Goal: Information Seeking & Learning: Check status

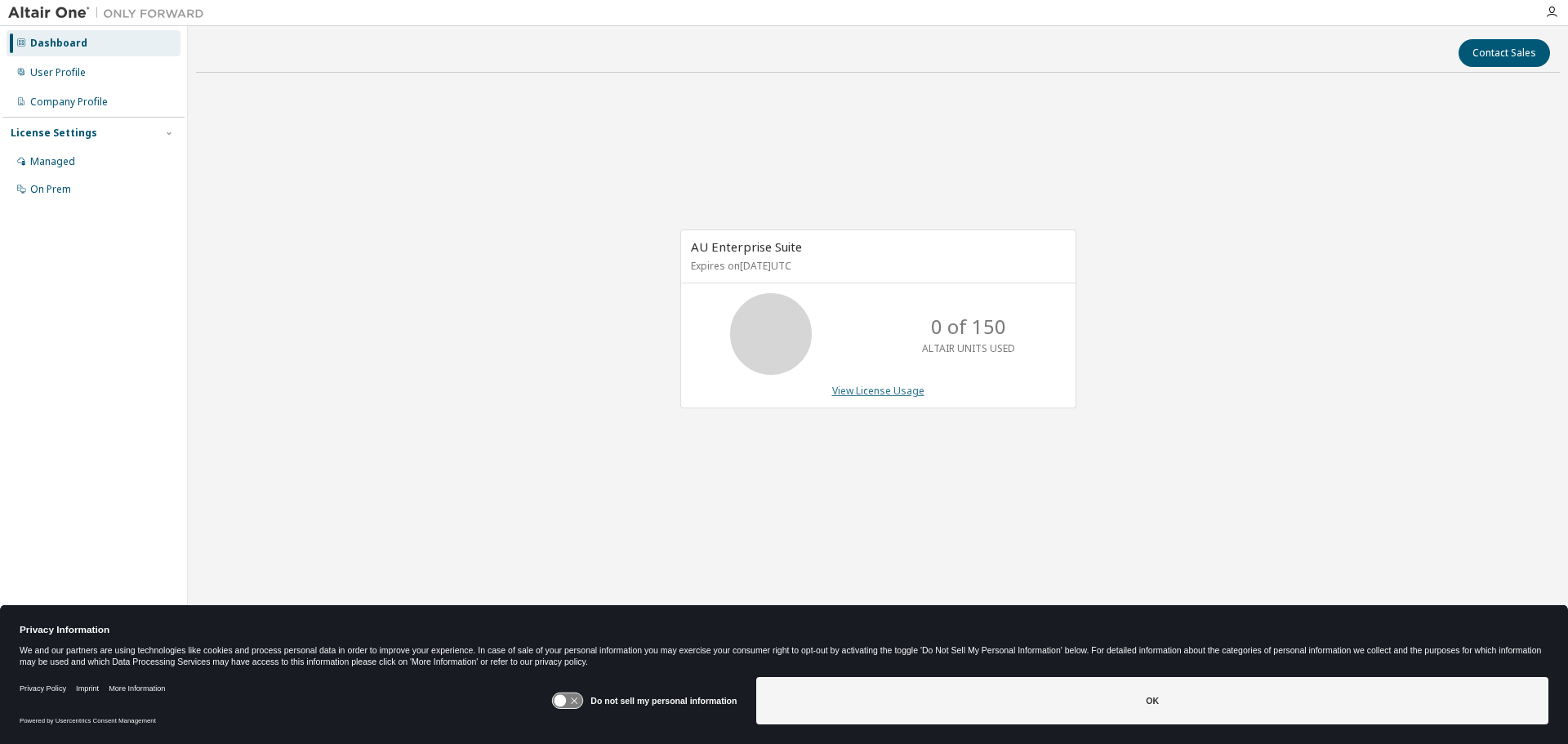
click at [881, 392] on link "View License Usage" at bounding box center [879, 391] width 92 height 14
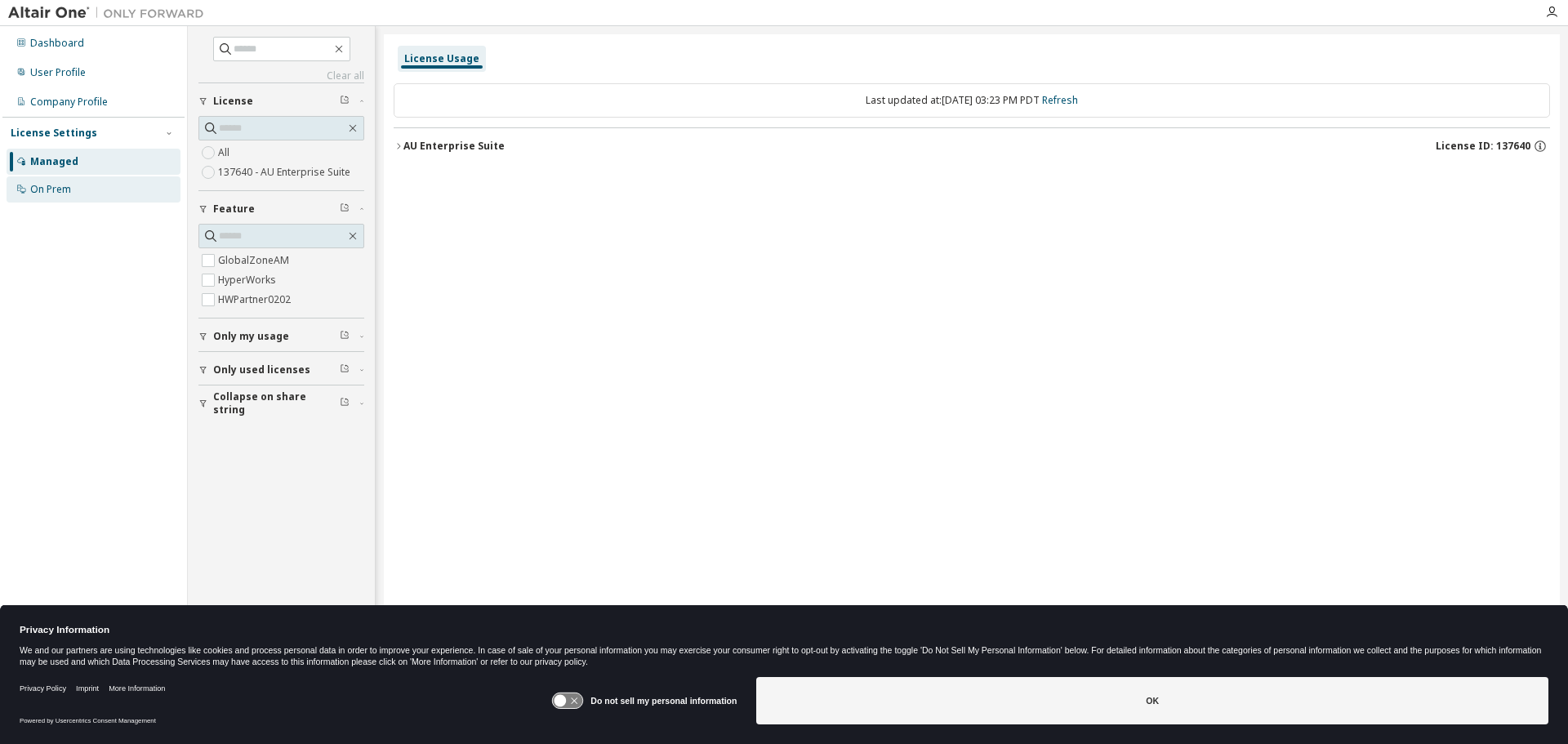
click at [43, 188] on div "On Prem" at bounding box center [50, 189] width 41 height 13
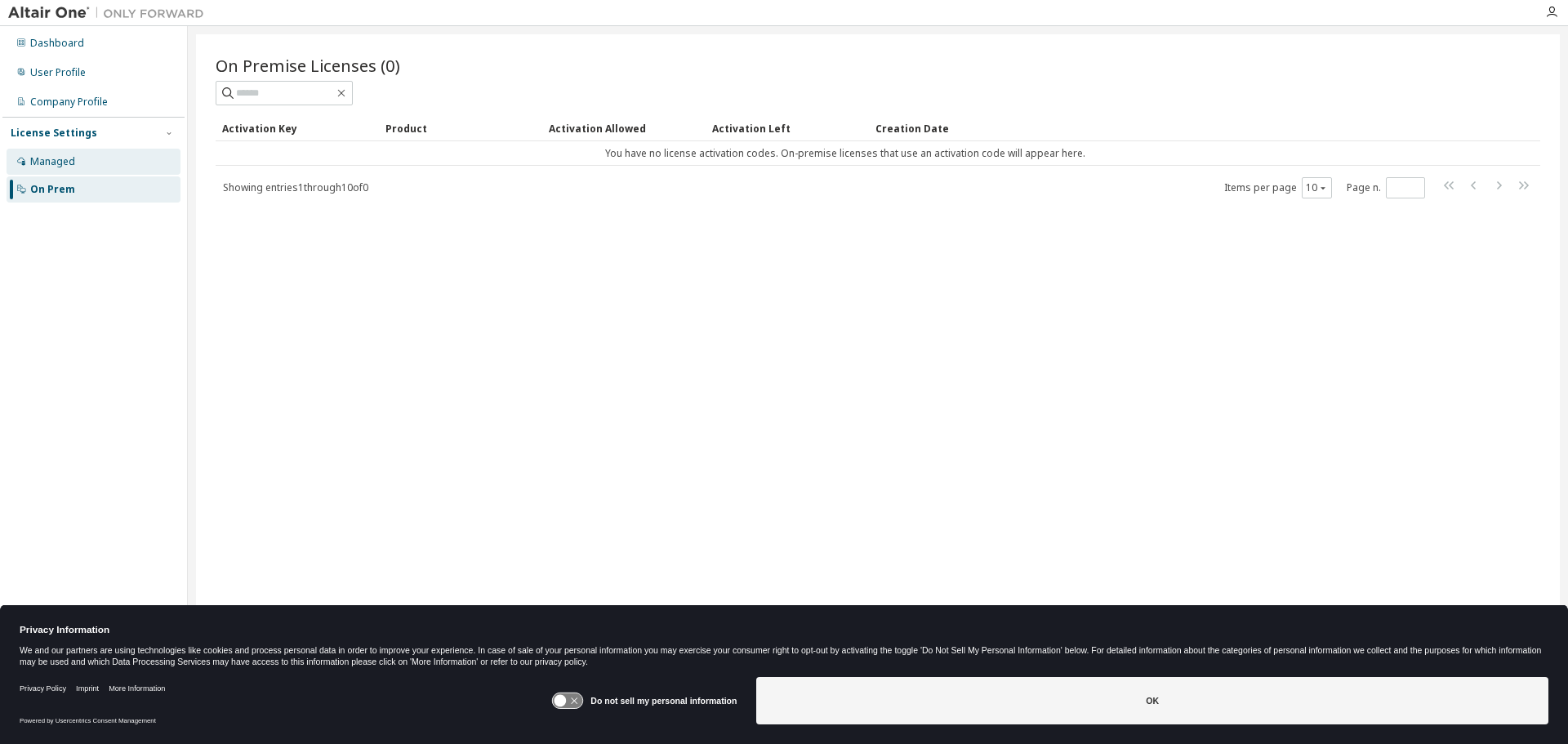
click at [55, 165] on div "Managed" at bounding box center [52, 161] width 45 height 13
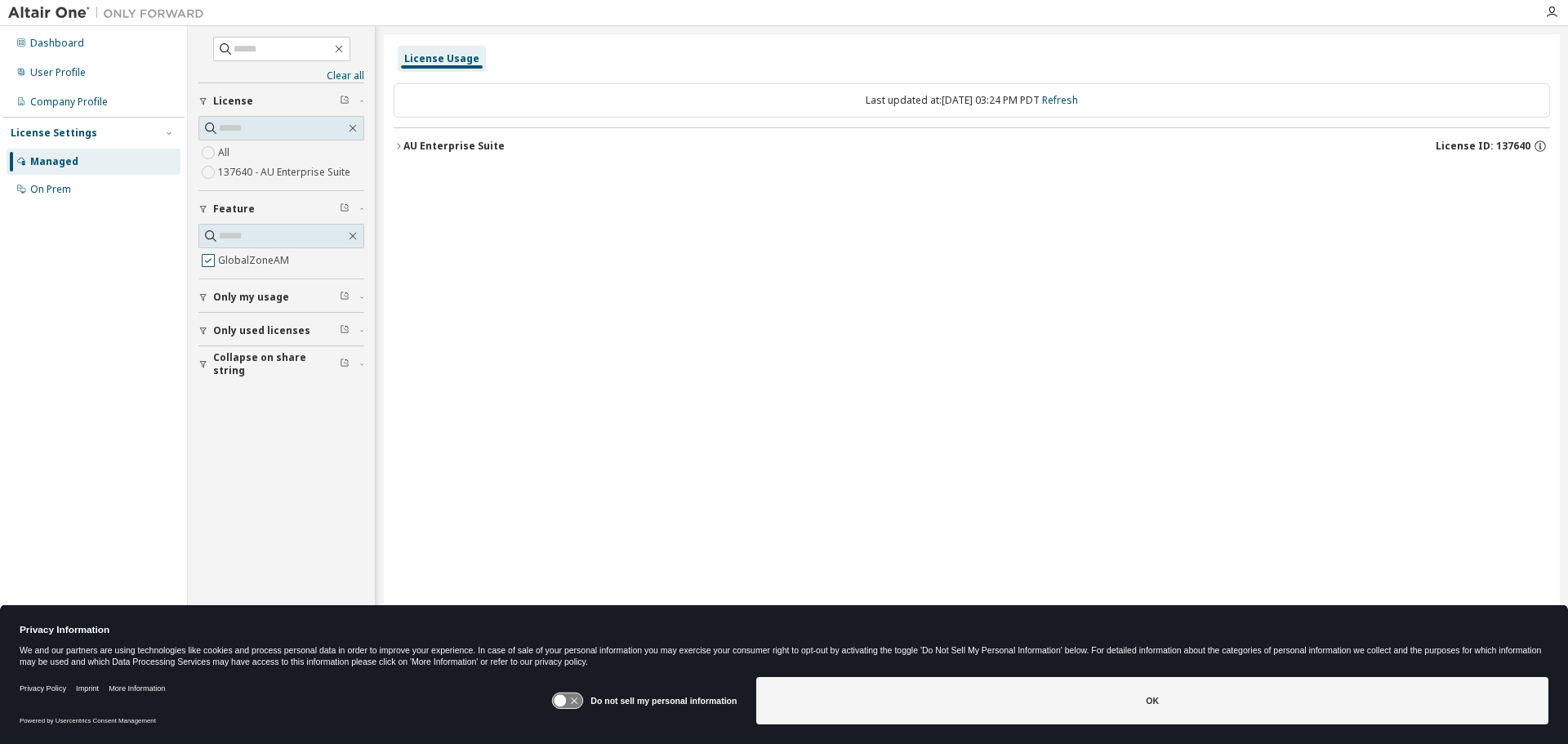
click at [207, 281] on button "Only my usage" at bounding box center [281, 297] width 165 height 36
click at [398, 142] on icon "button" at bounding box center [398, 146] width 10 height 10
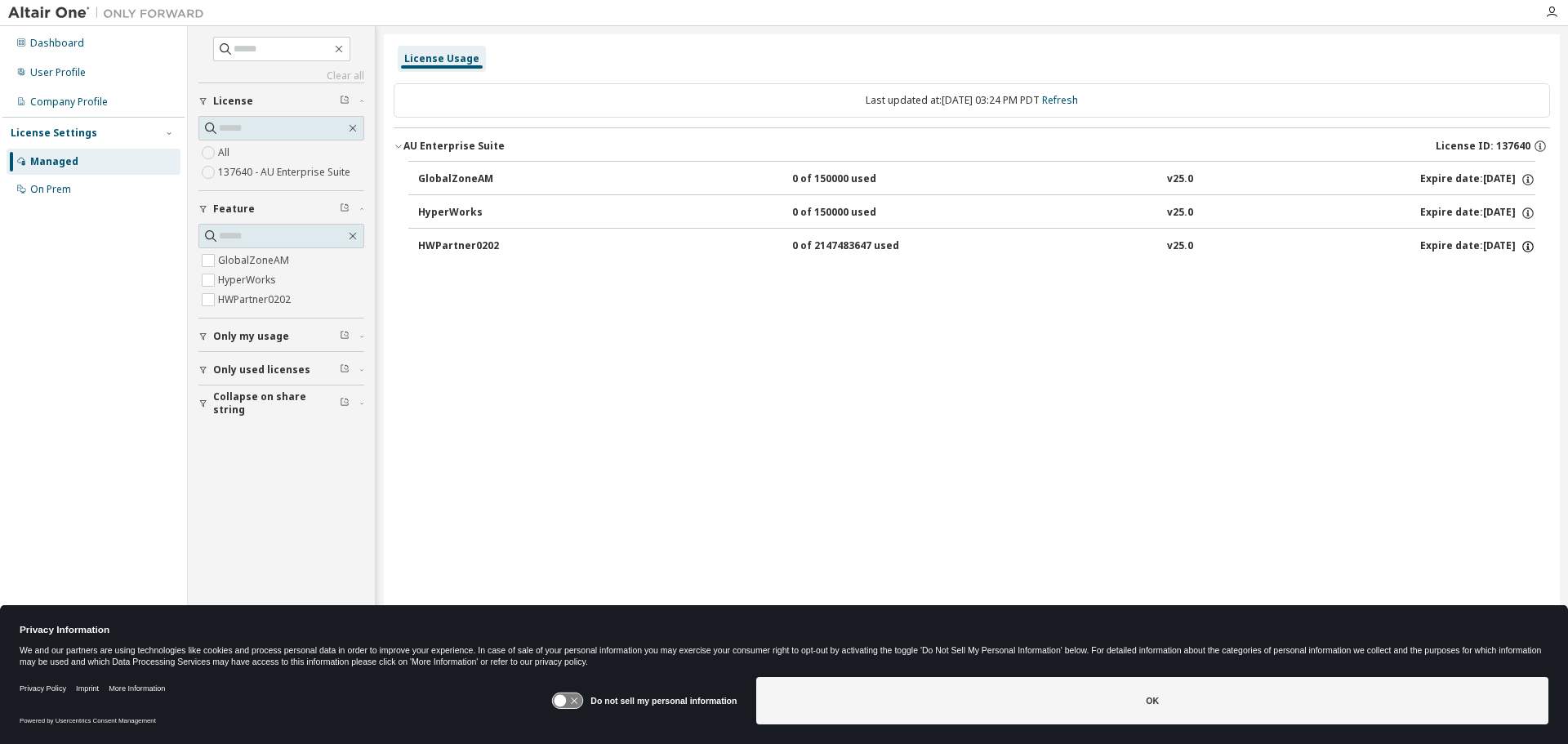
click at [1527, 245] on icon "button" at bounding box center [1528, 246] width 15 height 15
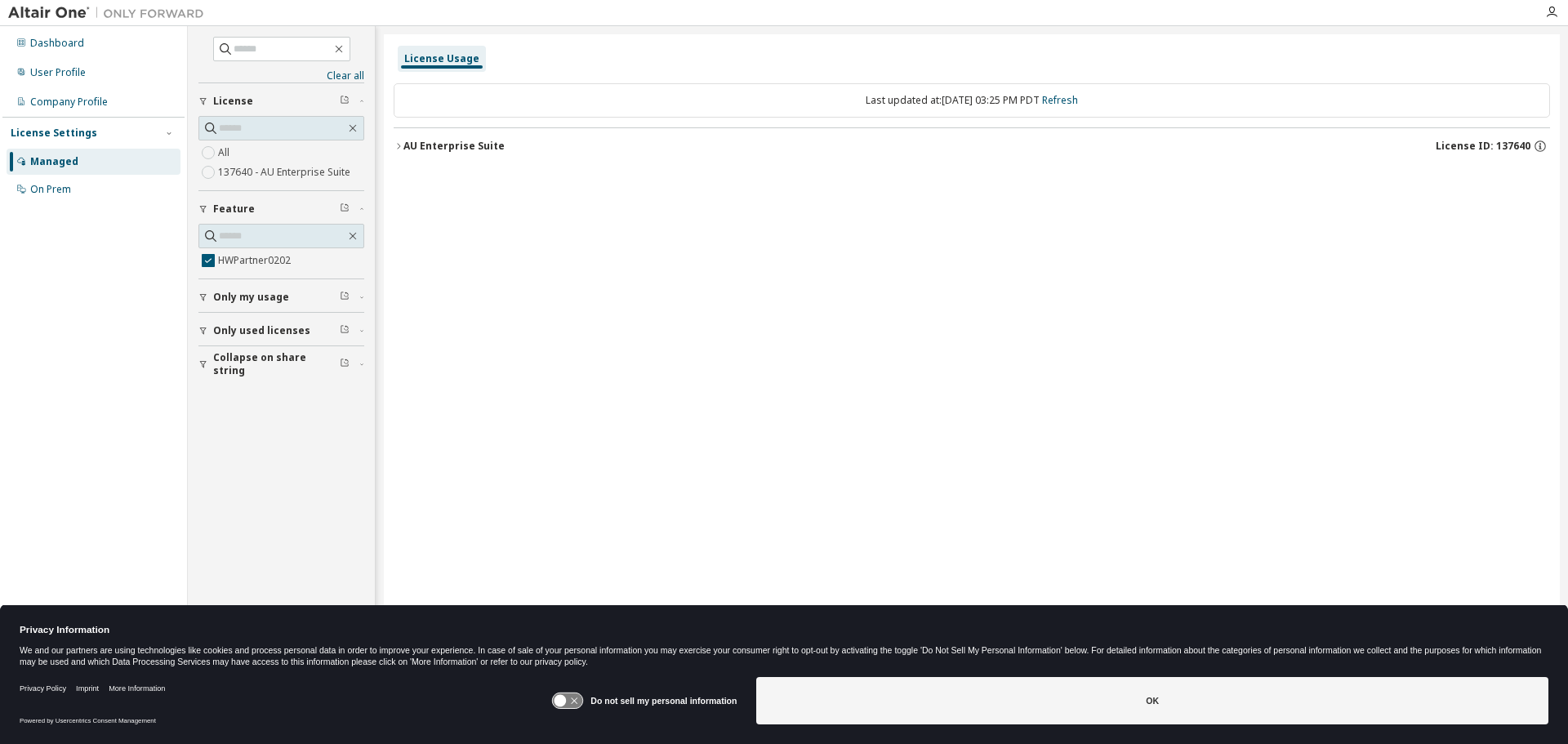
click at [398, 146] on icon "button" at bounding box center [398, 146] width 10 height 10
click at [393, 145] on div "License Usage Last updated at: [DATE] 03:25 PM PDT Refresh AU Enterprise Suite …" at bounding box center [972, 361] width 1176 height 654
click at [400, 143] on icon "button" at bounding box center [398, 146] width 10 height 10
click at [399, 145] on icon "button" at bounding box center [398, 146] width 10 height 10
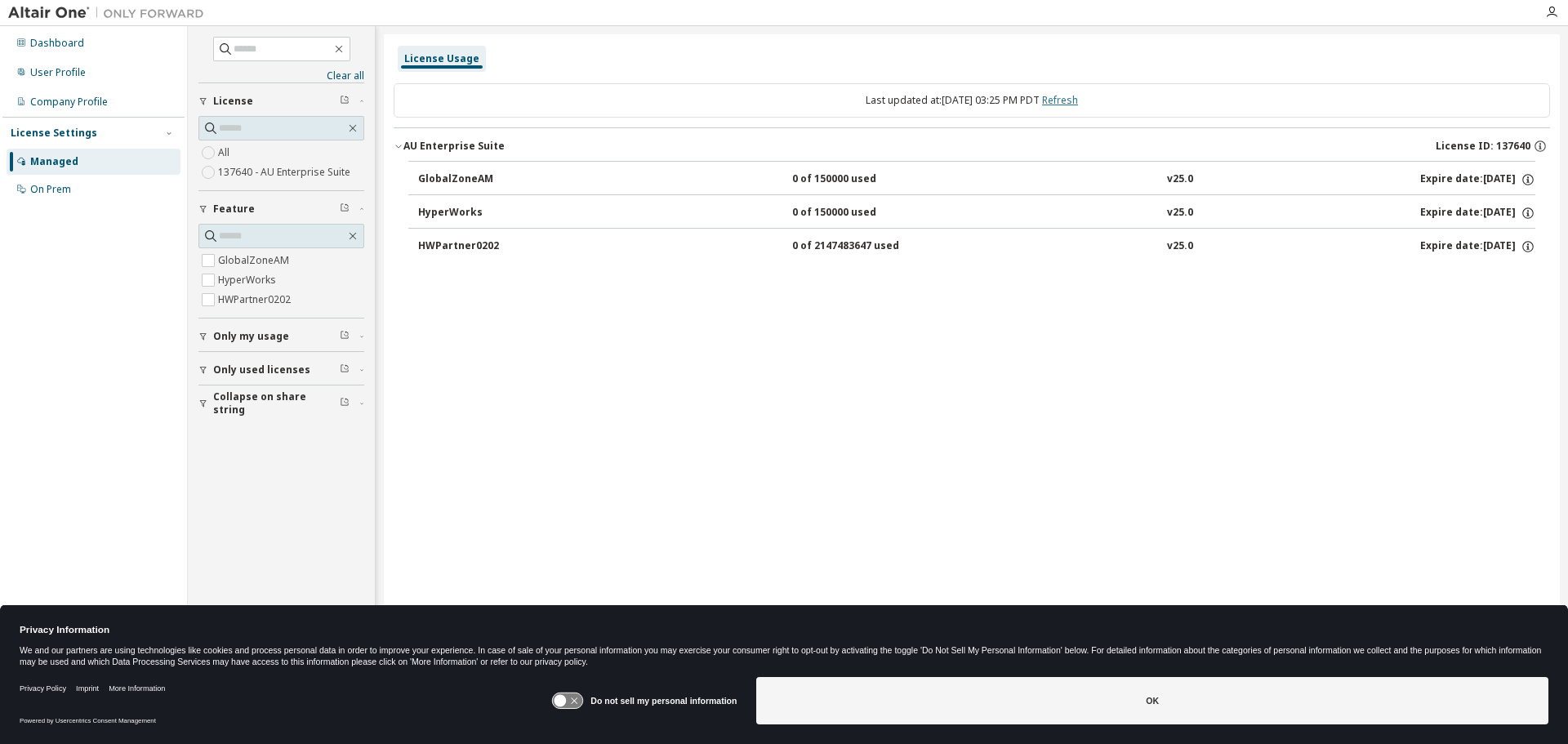
click at [1077, 103] on link "Refresh" at bounding box center [1060, 100] width 36 height 14
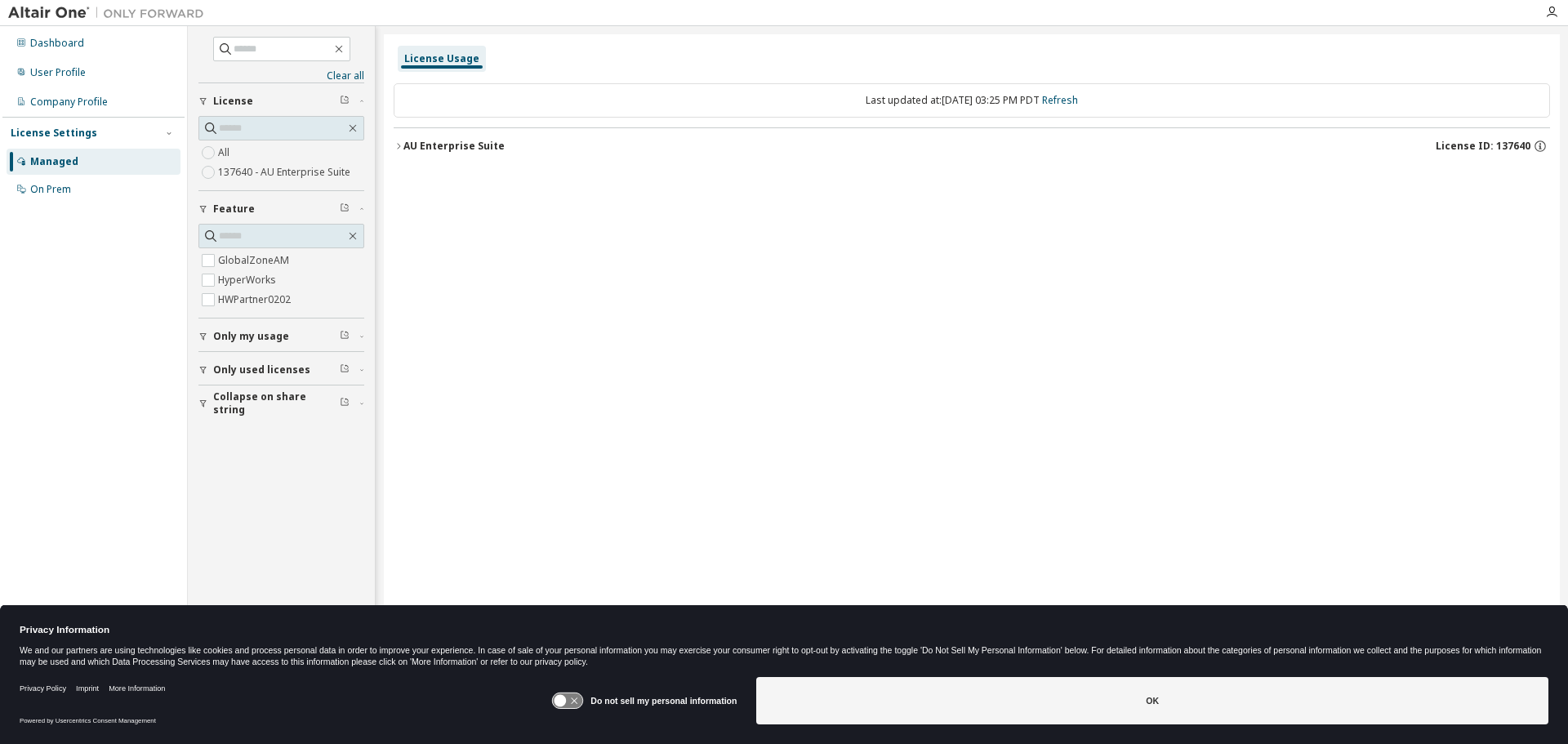
click at [397, 142] on icon "button" at bounding box center [398, 146] width 10 height 10
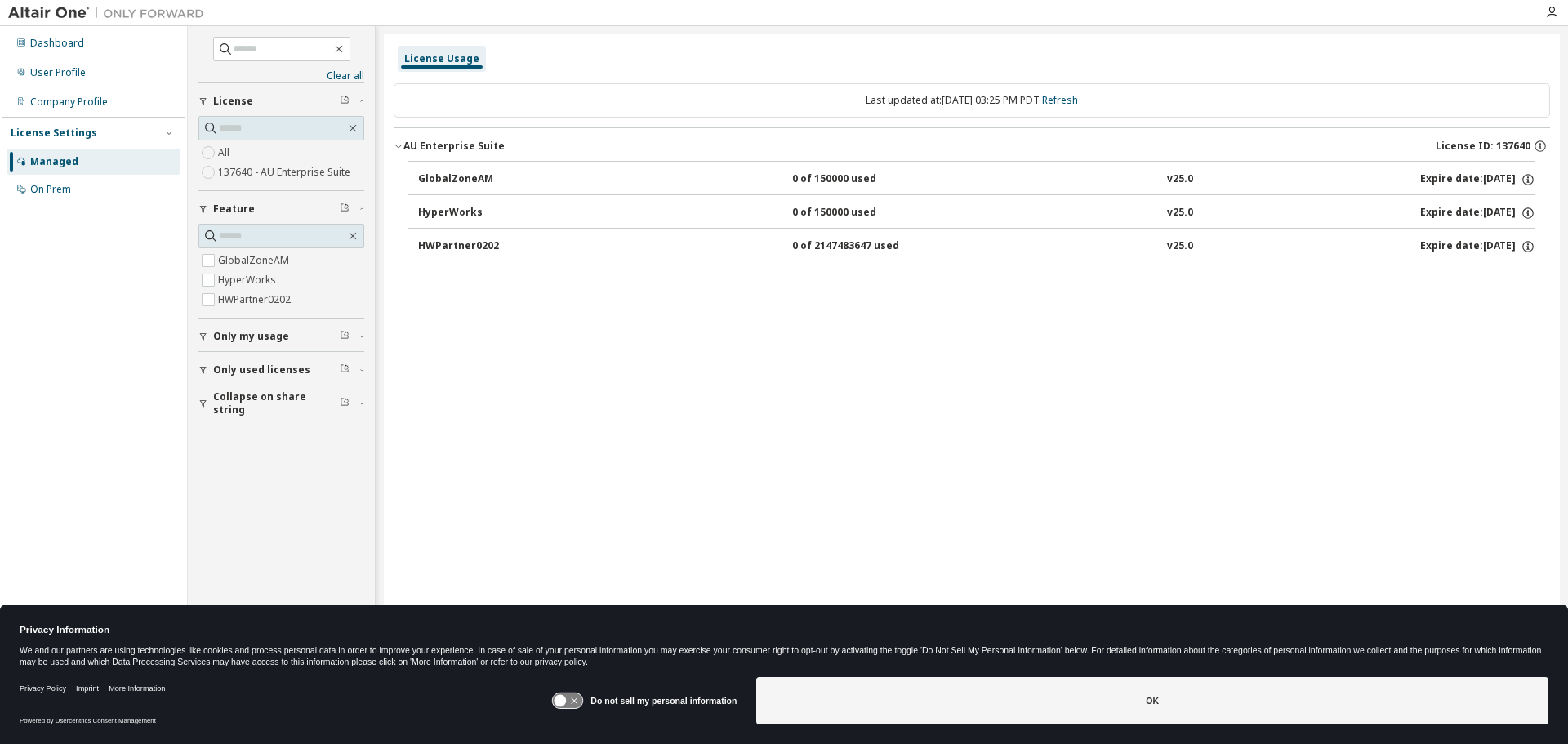
click at [58, 163] on div "Managed" at bounding box center [54, 161] width 48 height 13
click at [77, 173] on div "Managed" at bounding box center [93, 162] width 174 height 27
click at [57, 189] on div "On Prem" at bounding box center [50, 189] width 41 height 13
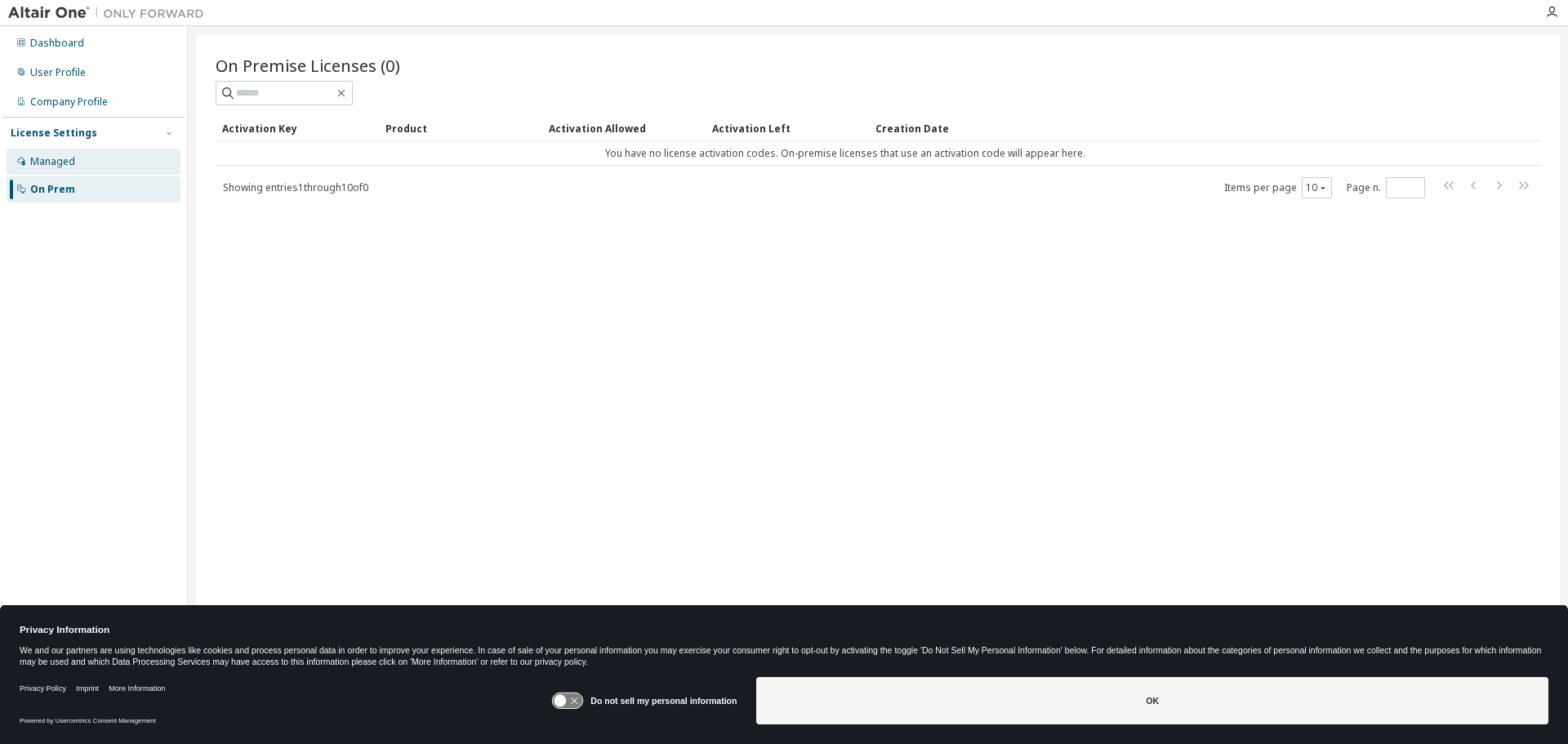
click at [56, 165] on div "Managed" at bounding box center [52, 161] width 45 height 13
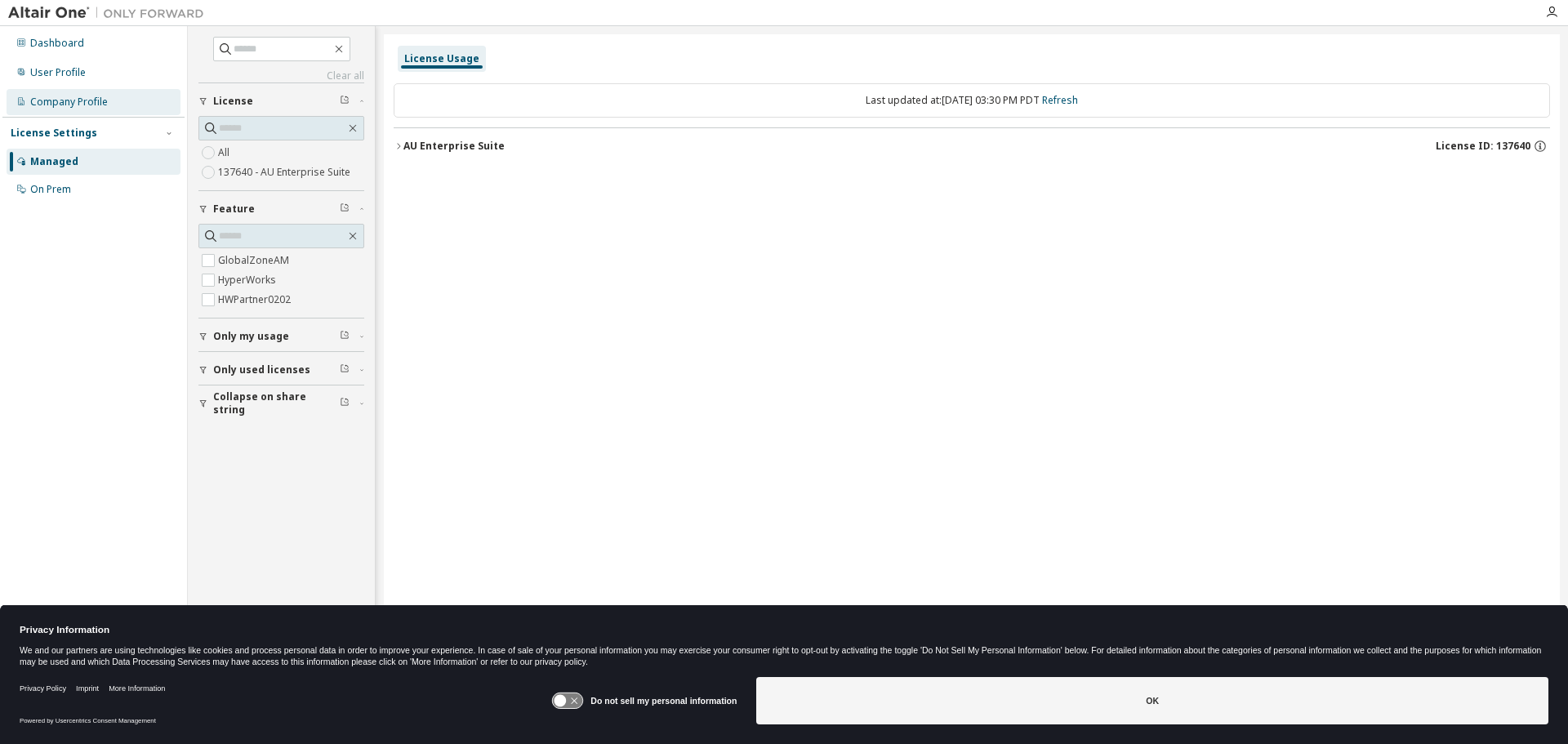
click at [46, 96] on div "Company Profile" at bounding box center [69, 102] width 78 height 13
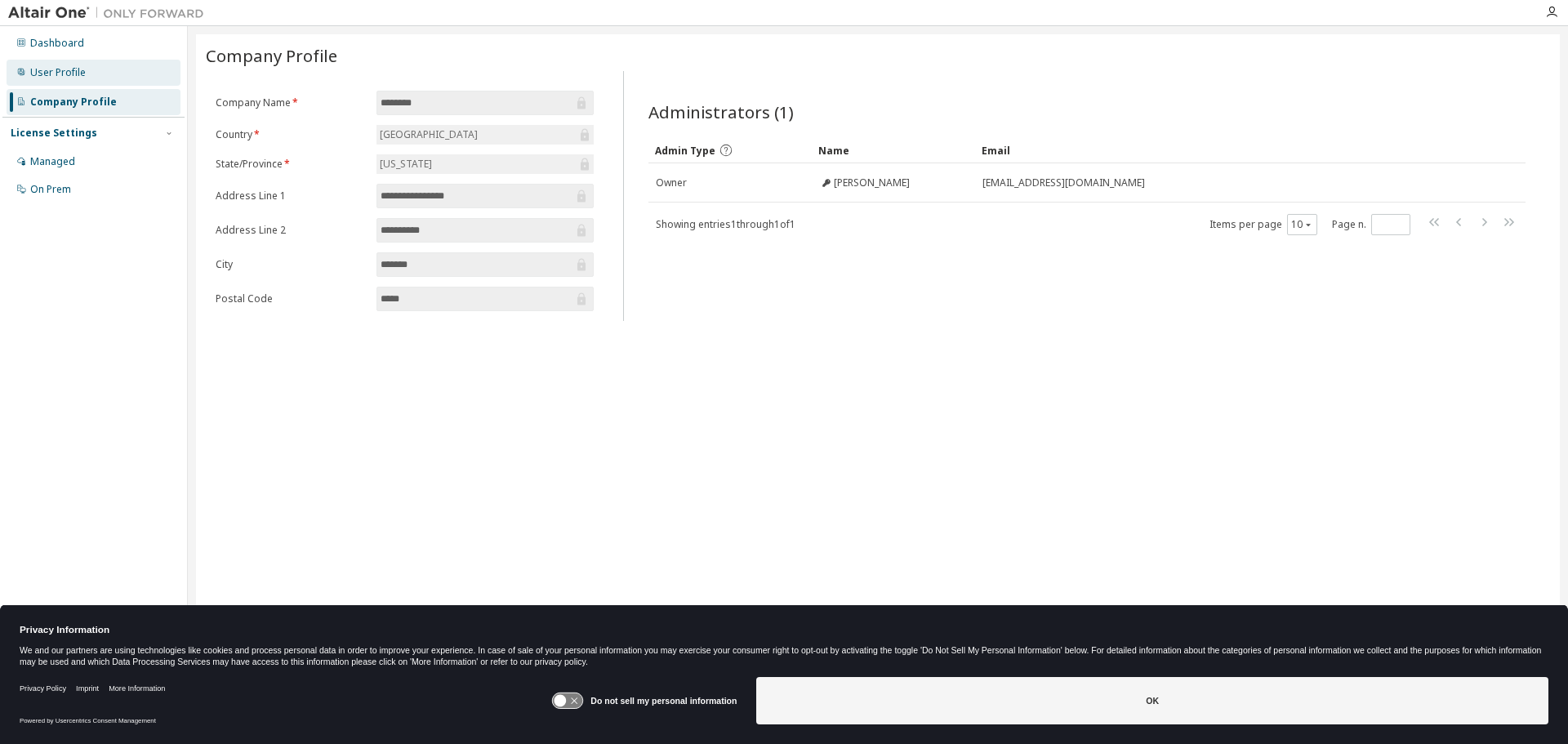
click at [54, 72] on div "User Profile" at bounding box center [58, 73] width 56 height 13
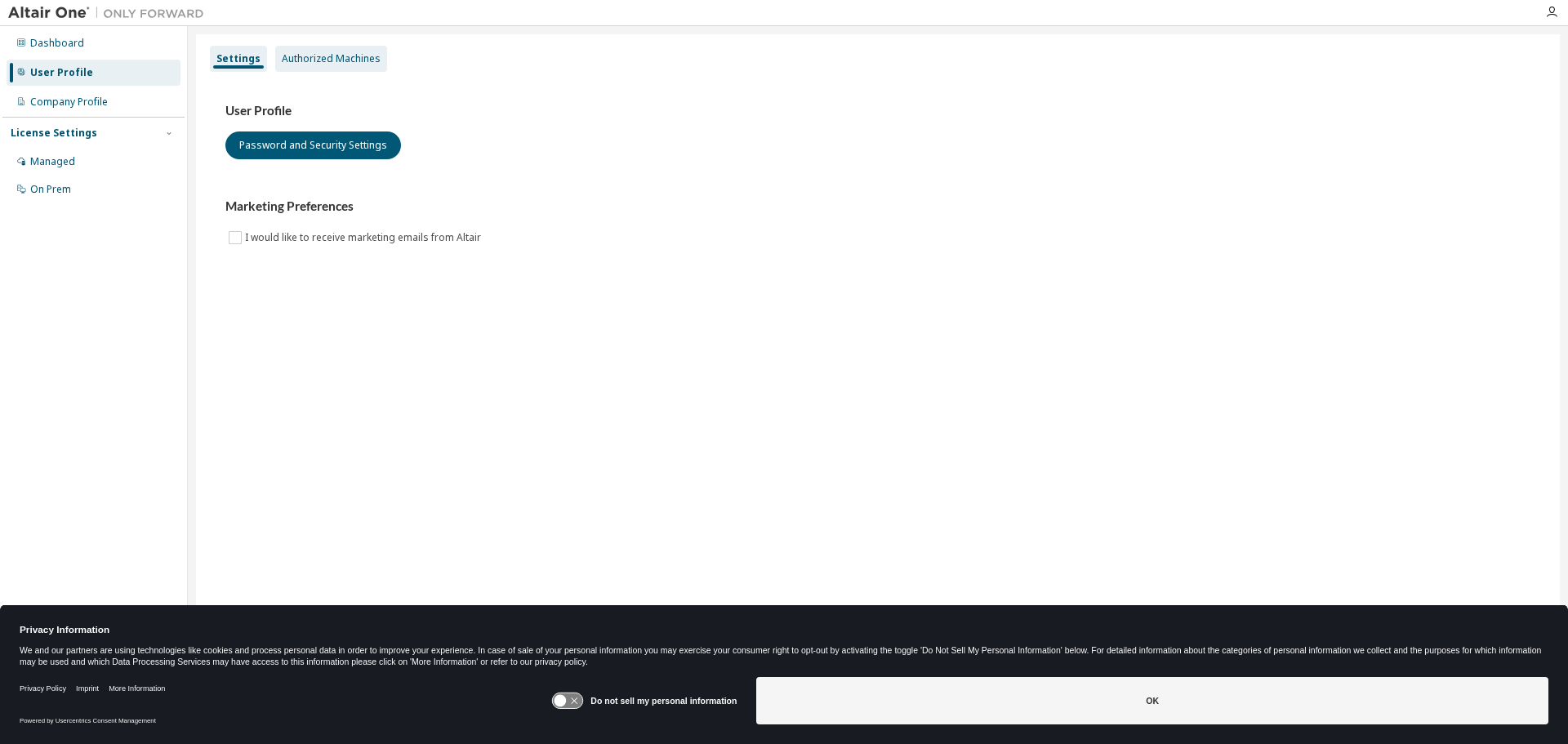
click at [327, 65] on div "Authorized Machines" at bounding box center [331, 58] width 99 height 13
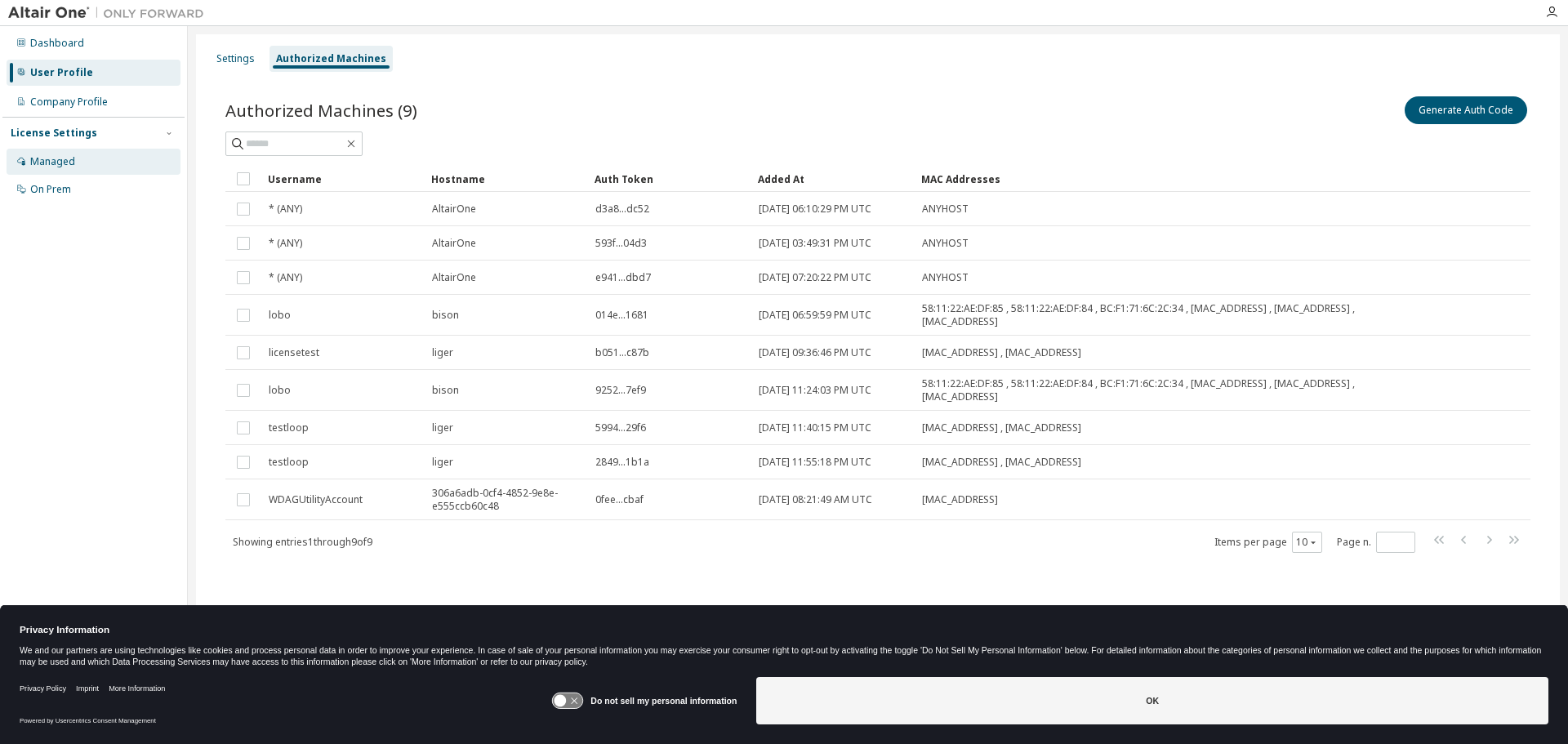
click at [81, 163] on div "Managed" at bounding box center [93, 162] width 174 height 27
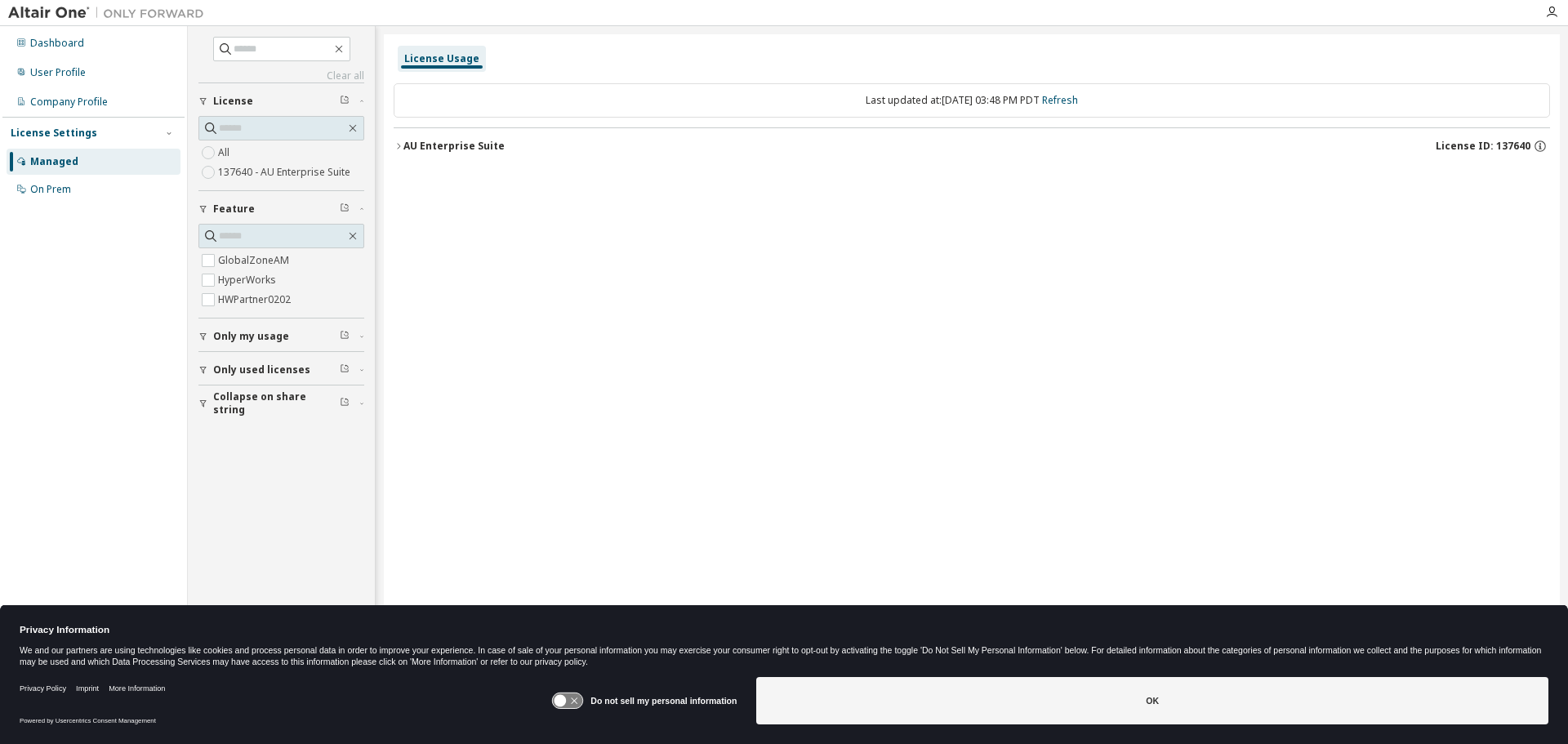
click at [398, 143] on icon "button" at bounding box center [398, 146] width 10 height 10
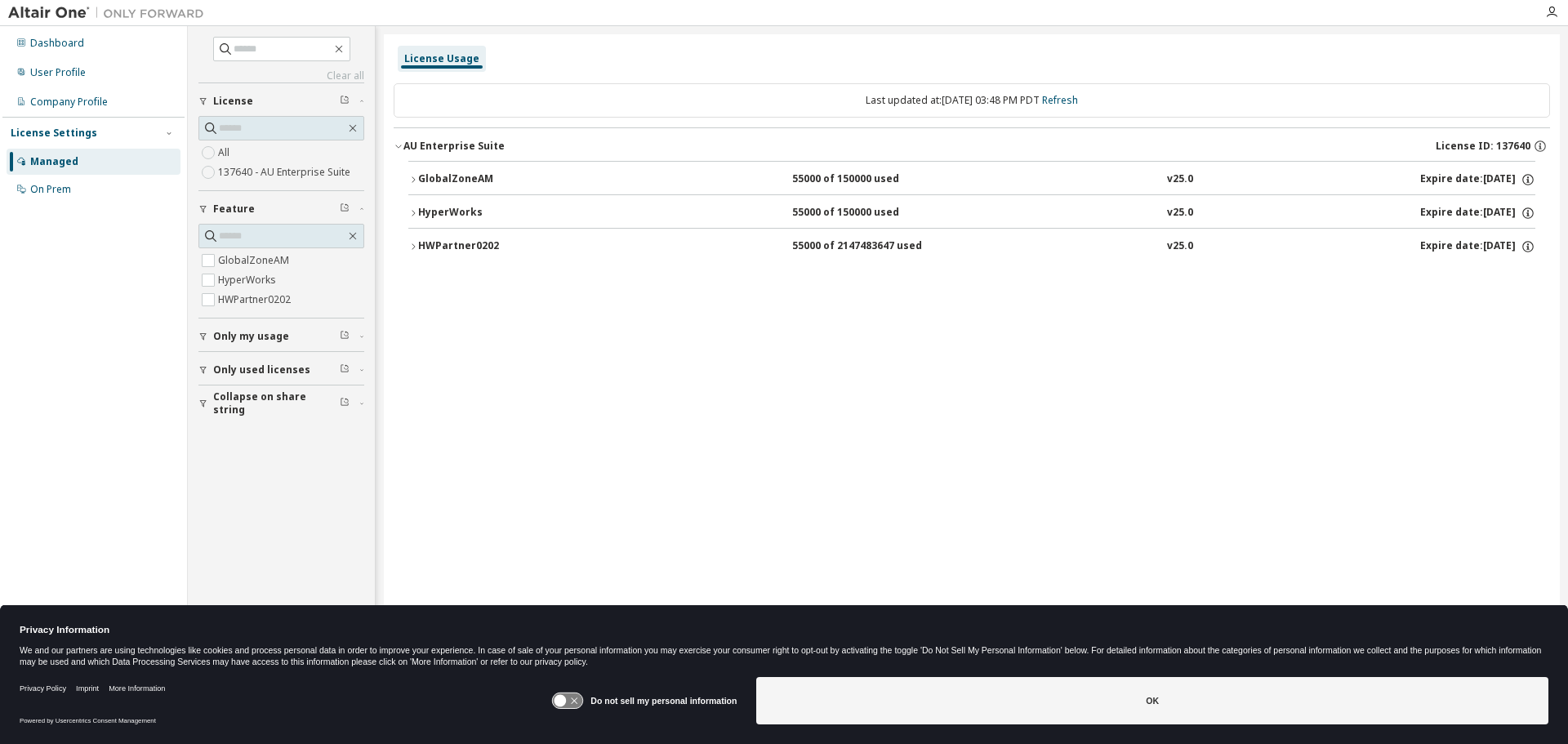
click at [411, 244] on icon "button" at bounding box center [413, 246] width 10 height 10
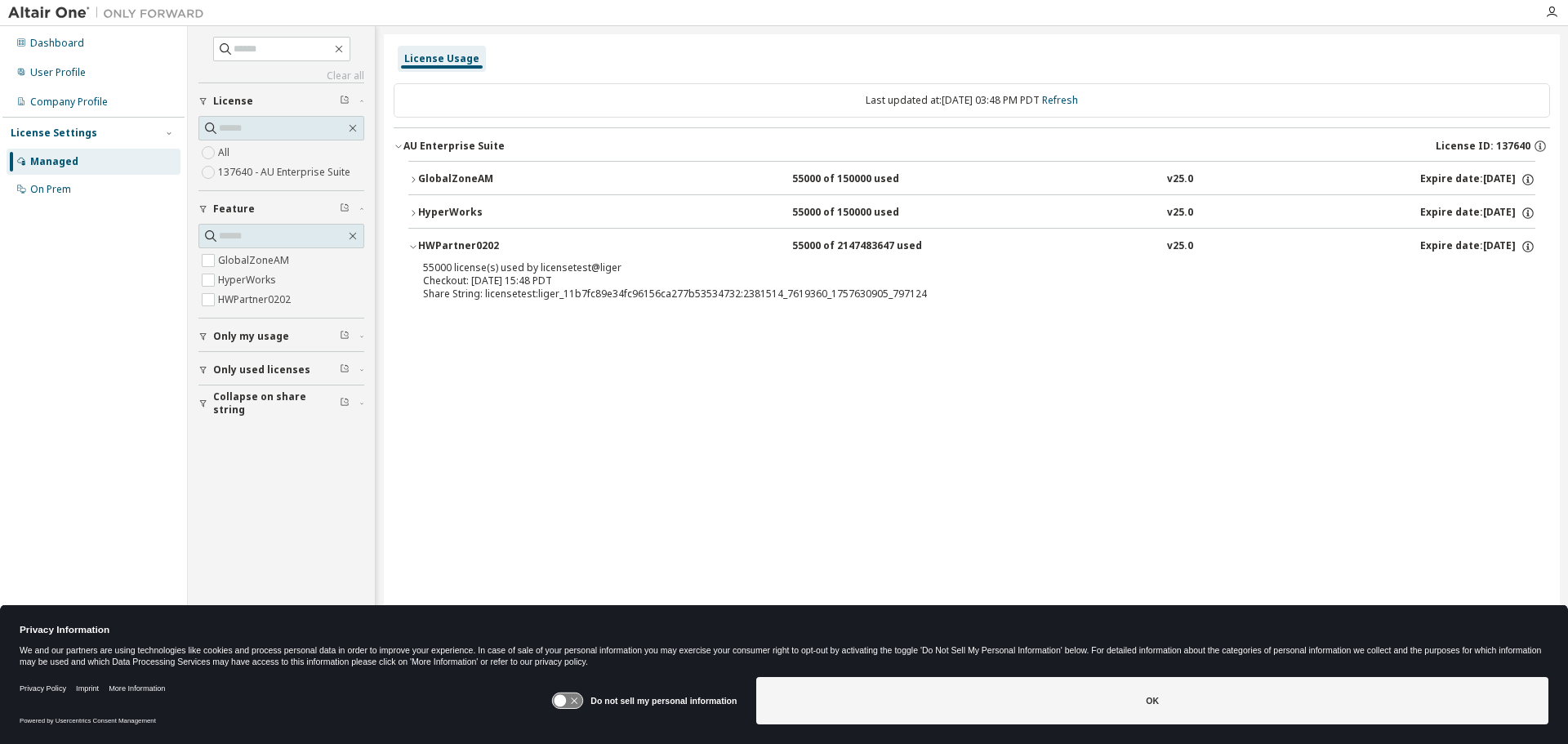
click at [412, 212] on icon "button" at bounding box center [413, 212] width 10 height 10
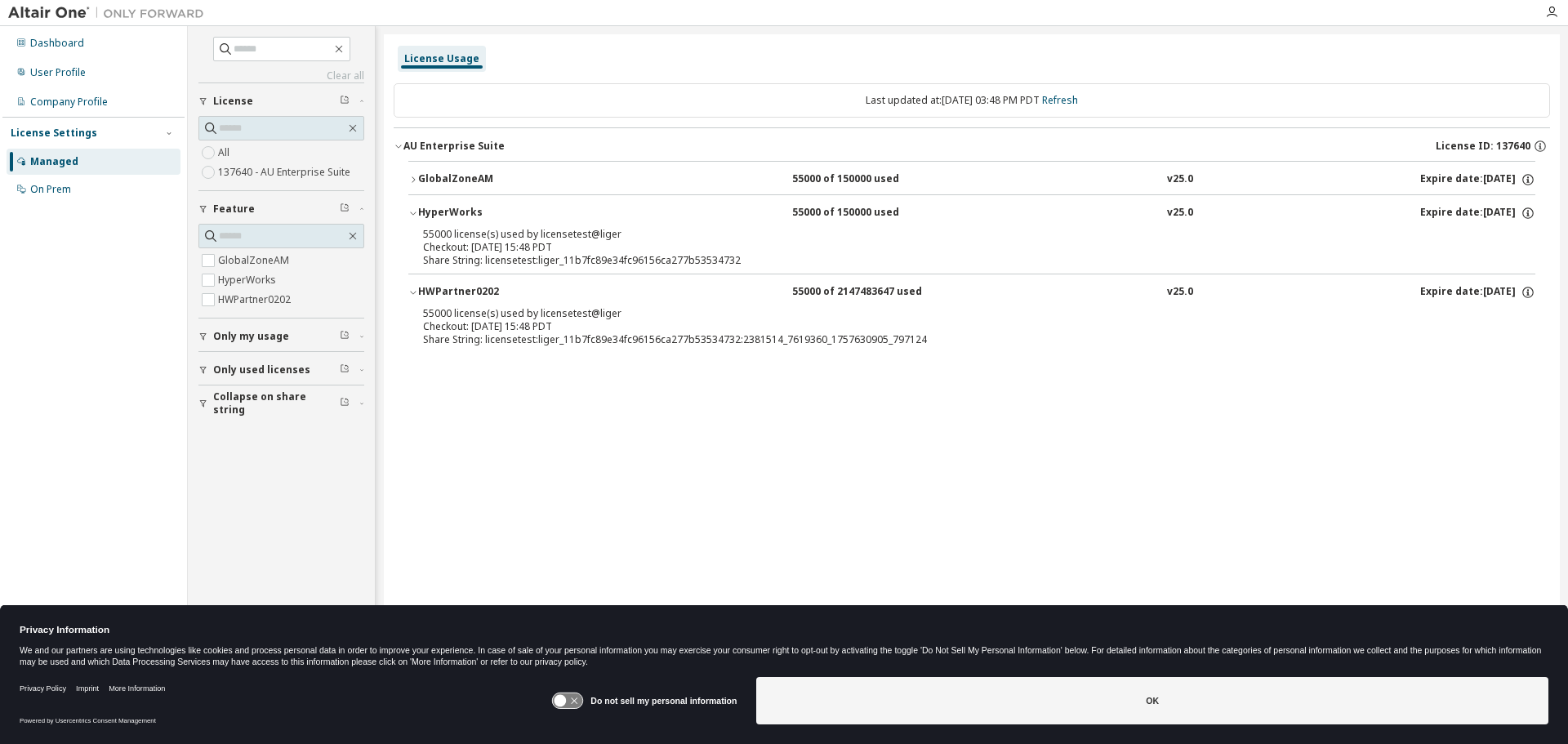
click at [412, 212] on icon "button" at bounding box center [413, 212] width 10 height 10
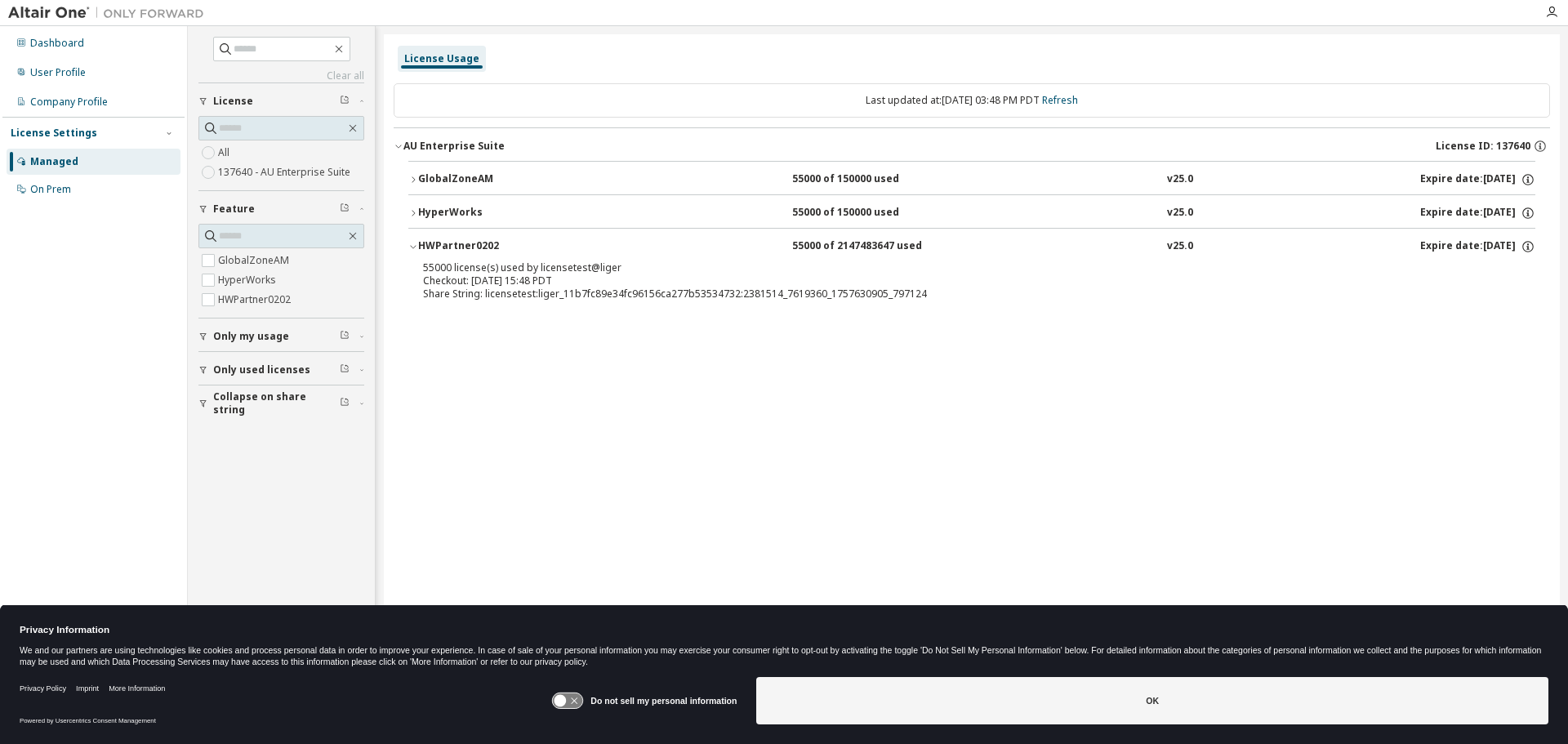
click at [433, 58] on div "License Usage" at bounding box center [442, 58] width 75 height 13
click at [59, 167] on div "Managed" at bounding box center [54, 161] width 48 height 13
click at [54, 188] on div "On Prem" at bounding box center [50, 189] width 41 height 13
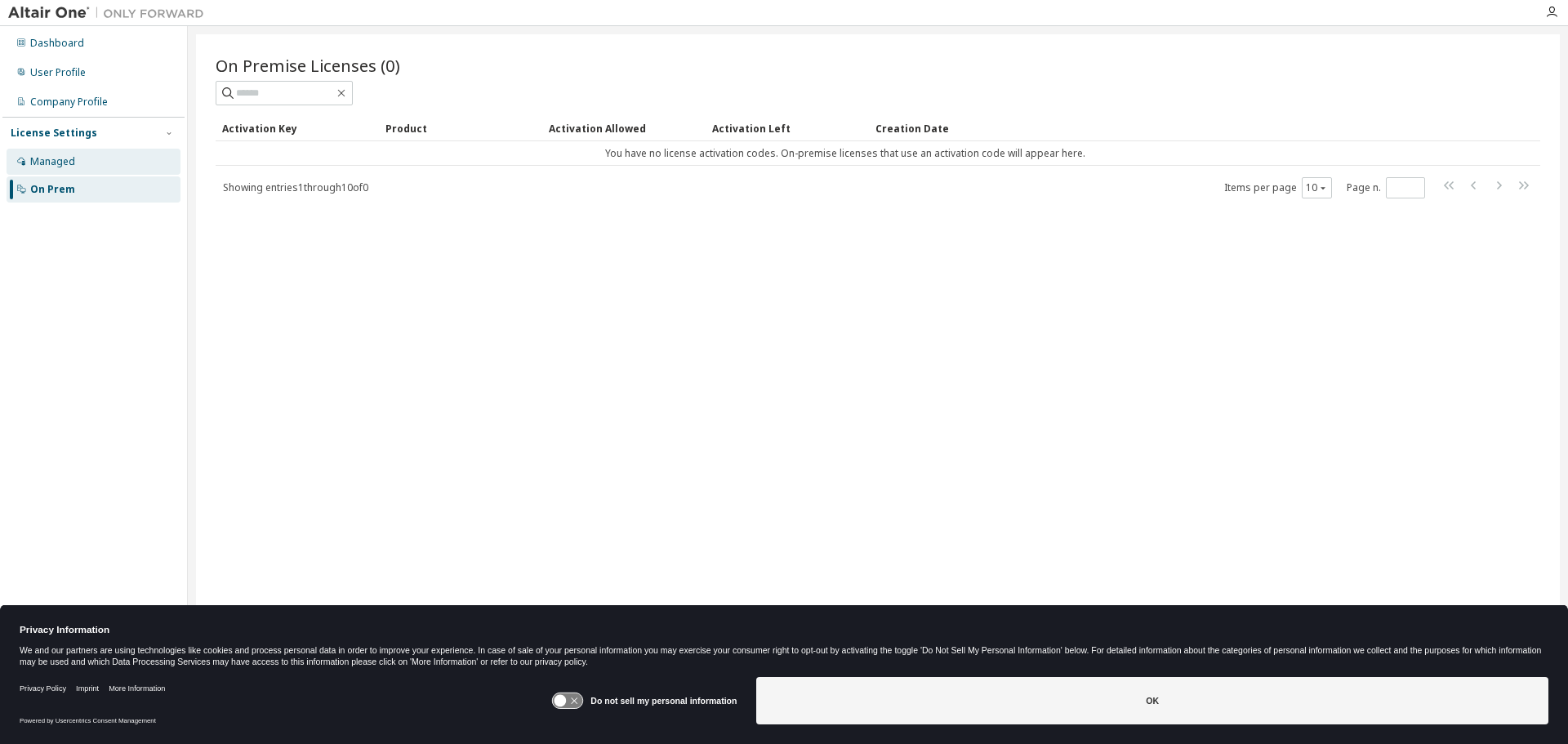
click at [59, 165] on div "Managed" at bounding box center [52, 161] width 45 height 13
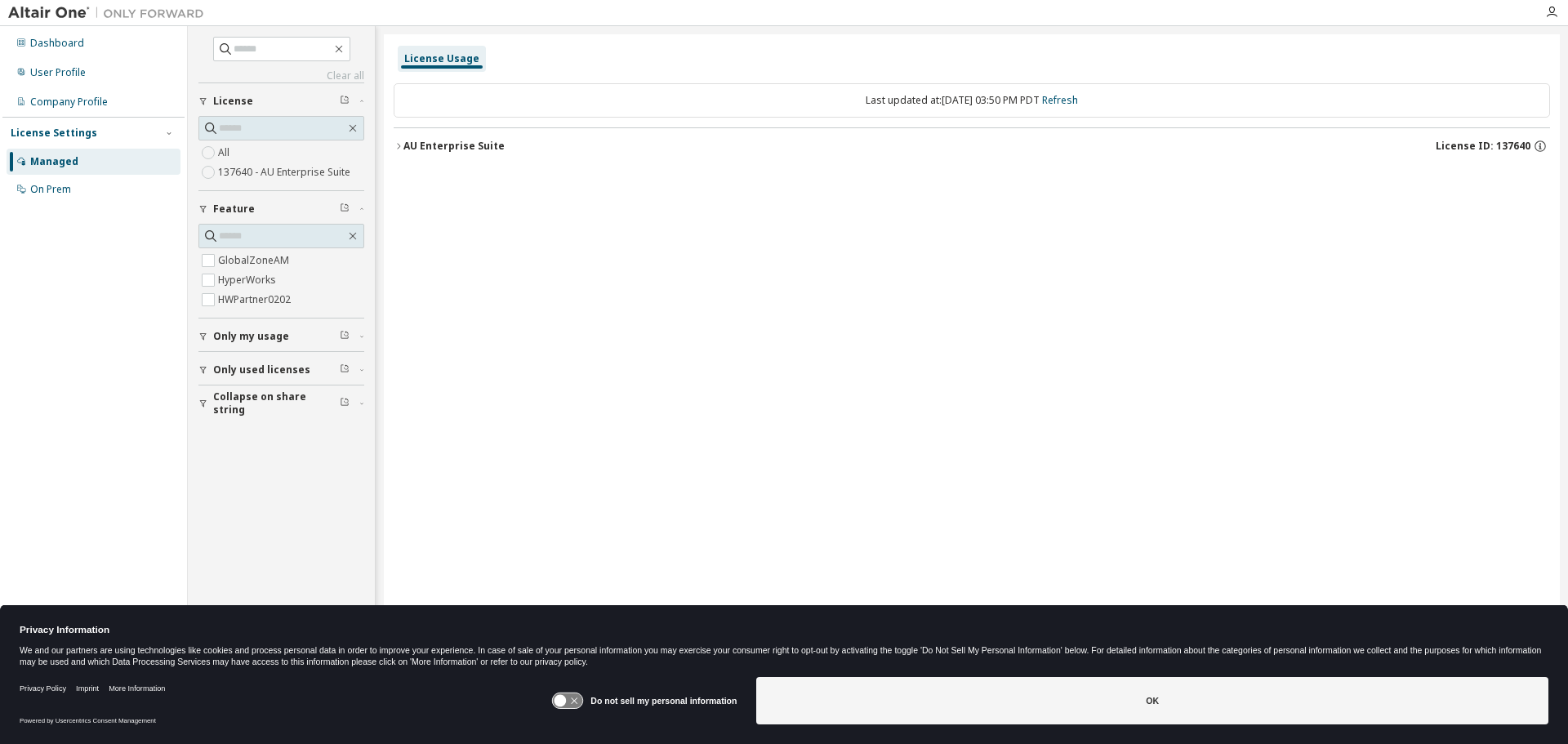
click at [398, 144] on icon "button" at bounding box center [398, 146] width 10 height 10
click at [397, 144] on icon "button" at bounding box center [398, 146] width 10 height 10
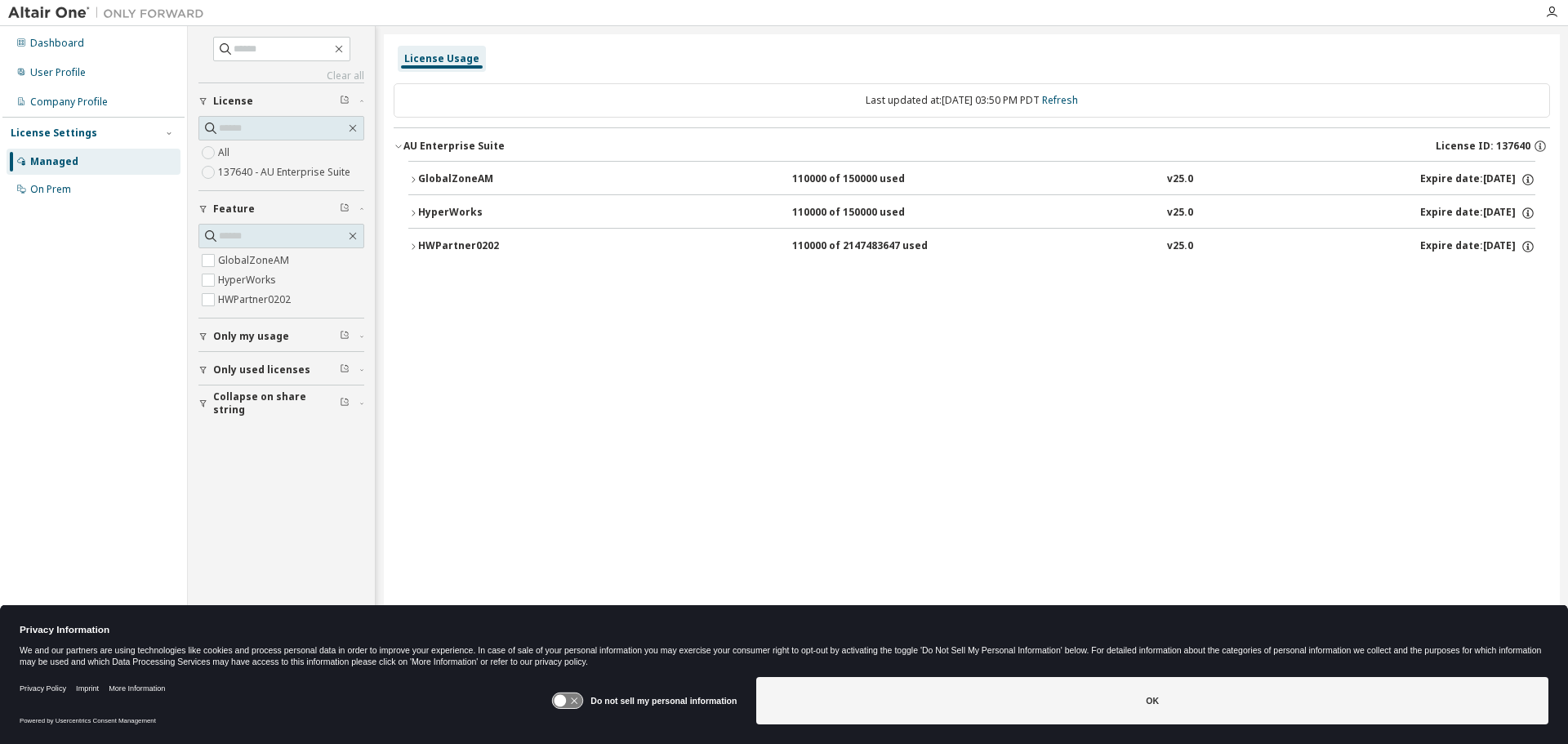
click at [411, 242] on icon "button" at bounding box center [413, 246] width 10 height 10
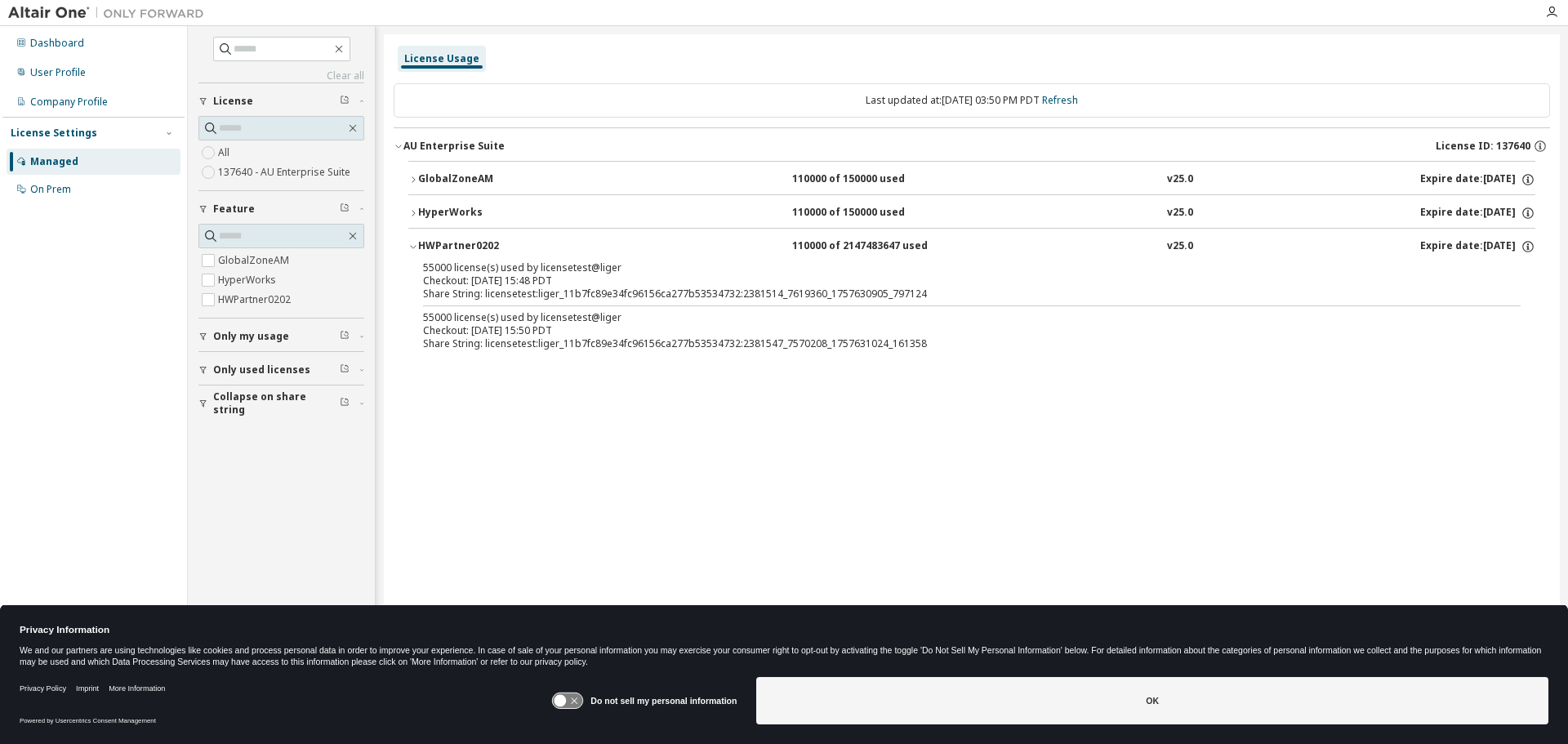
click at [414, 211] on icon "button" at bounding box center [413, 212] width 10 height 10
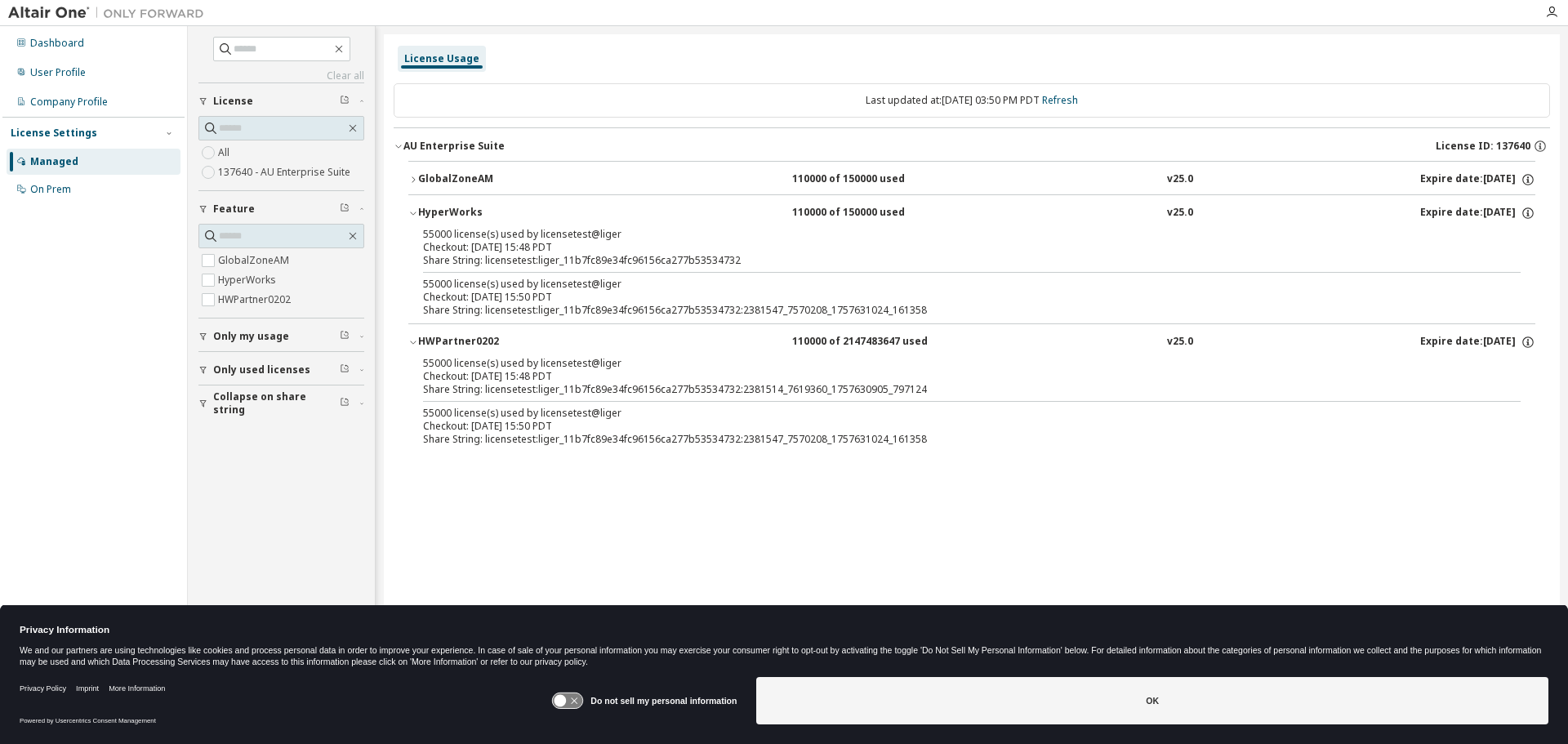
click at [411, 176] on icon "button" at bounding box center [413, 180] width 10 height 10
